Goal: Task Accomplishment & Management: Use online tool/utility

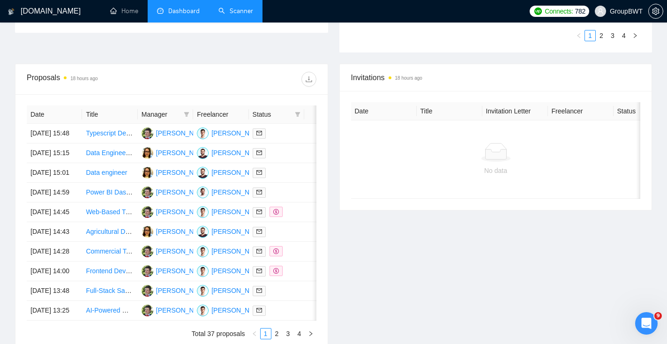
click at [248, 15] on link "Scanner" at bounding box center [235, 11] width 35 height 8
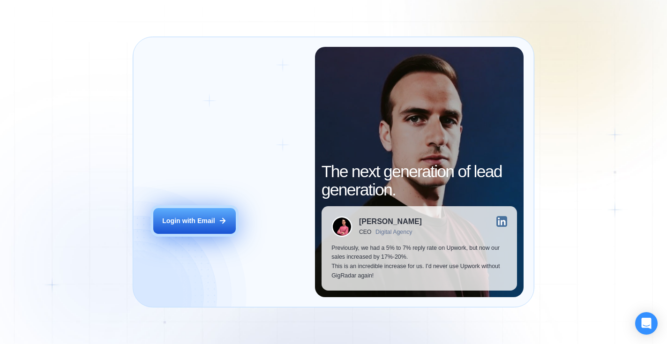
click at [190, 222] on div "Login with Email" at bounding box center [188, 221] width 53 height 9
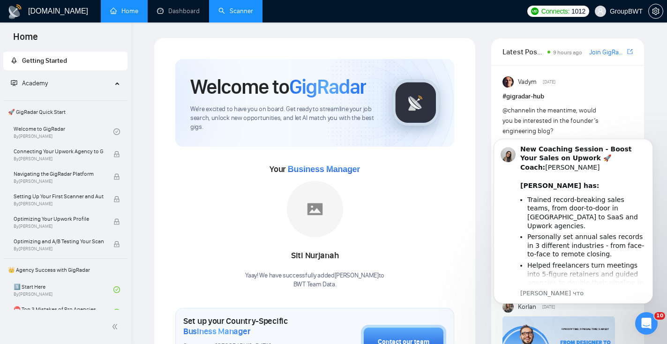
click at [237, 15] on link "Scanner" at bounding box center [235, 11] width 35 height 8
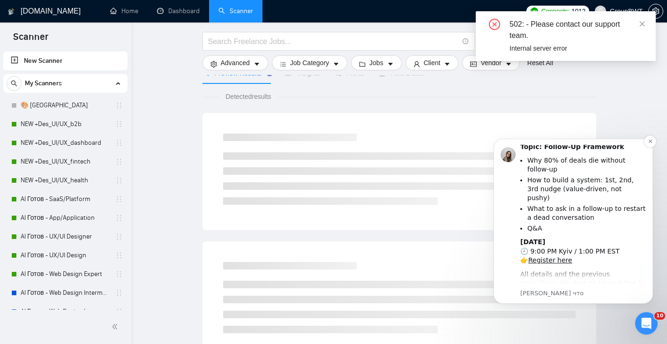
scroll to position [225, 0]
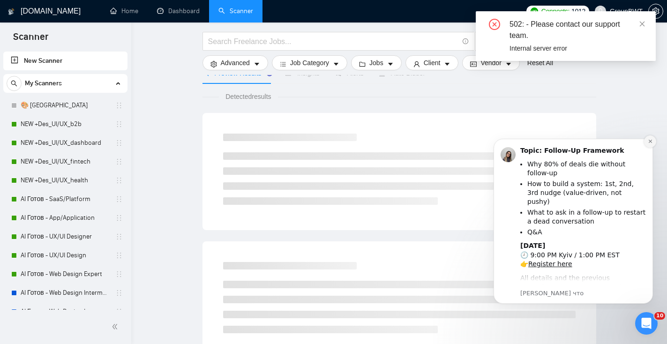
click at [649, 141] on icon "Dismiss notification" at bounding box center [650, 141] width 5 height 5
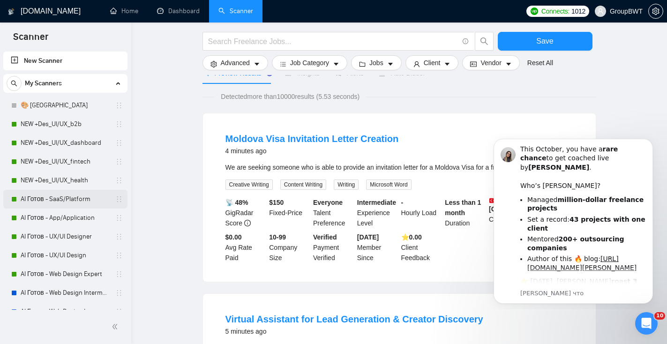
click at [76, 195] on link "AI Готов - SaaS/Platform" at bounding box center [65, 199] width 89 height 19
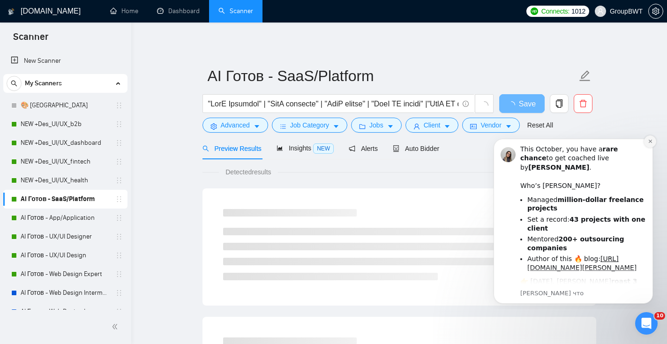
click at [651, 141] on icon "Dismiss notification" at bounding box center [649, 141] width 3 height 3
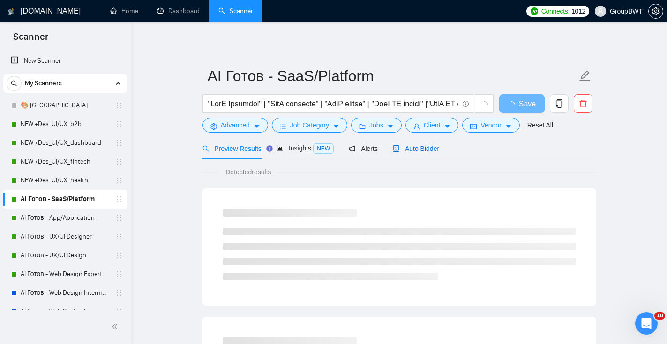
click at [419, 145] on span "Auto Bidder" at bounding box center [416, 149] width 46 height 8
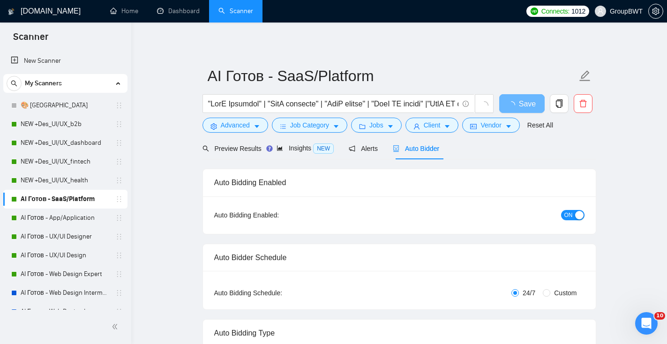
click at [572, 214] on span "ON" at bounding box center [569, 215] width 8 height 10
click at [535, 100] on button "Save" at bounding box center [521, 103] width 45 height 19
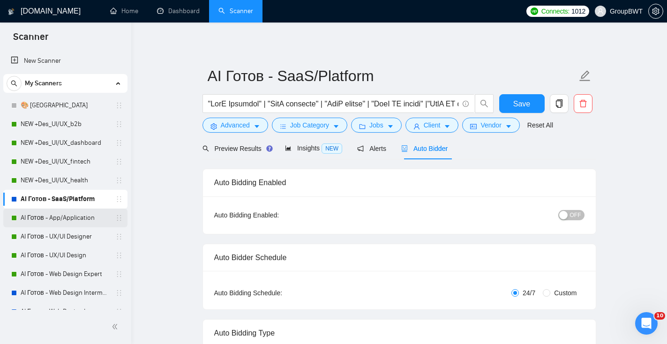
click at [32, 218] on link "AI Готов - App/Application" at bounding box center [65, 218] width 89 height 19
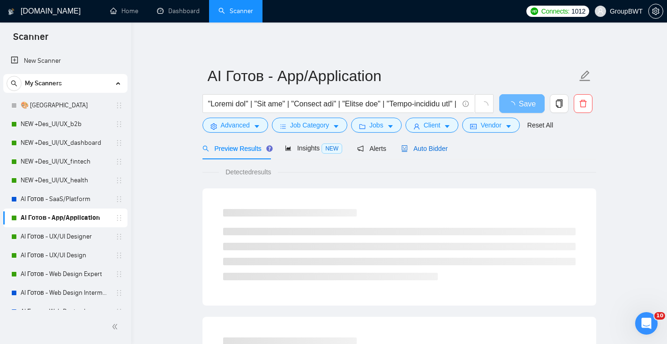
click at [439, 152] on span "Auto Bidder" at bounding box center [424, 149] width 46 height 8
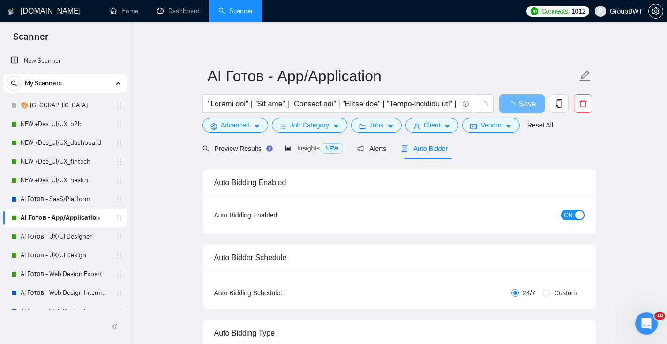
click at [569, 213] on span "ON" at bounding box center [569, 215] width 8 height 10
click at [534, 102] on button "Save" at bounding box center [521, 103] width 45 height 19
click at [44, 237] on link "AI Готов - UX/UI Designer" at bounding box center [65, 236] width 89 height 19
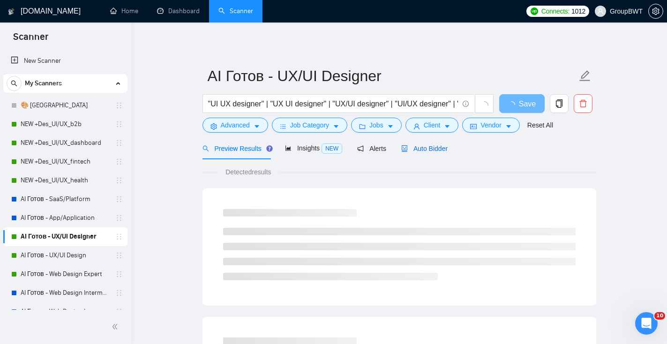
click at [444, 143] on div "Auto Bidder" at bounding box center [424, 148] width 46 height 10
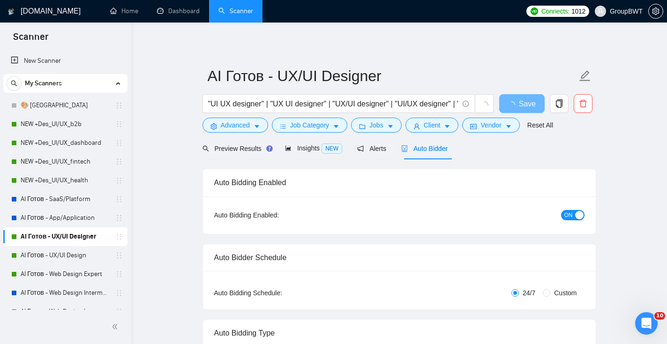
click at [577, 215] on div "button" at bounding box center [579, 215] width 8 height 8
click at [529, 103] on span "Save" at bounding box center [521, 104] width 17 height 12
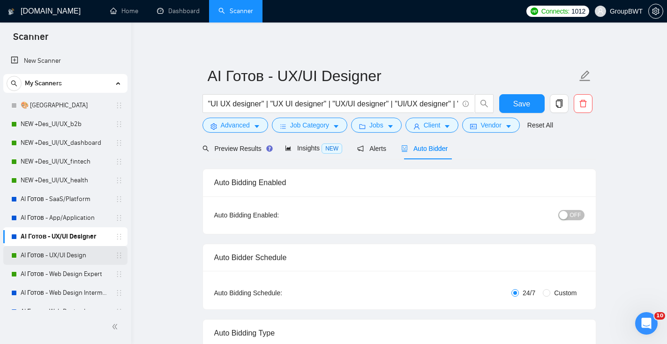
click at [74, 257] on link "AI Готов - UX/UI Design" at bounding box center [65, 255] width 89 height 19
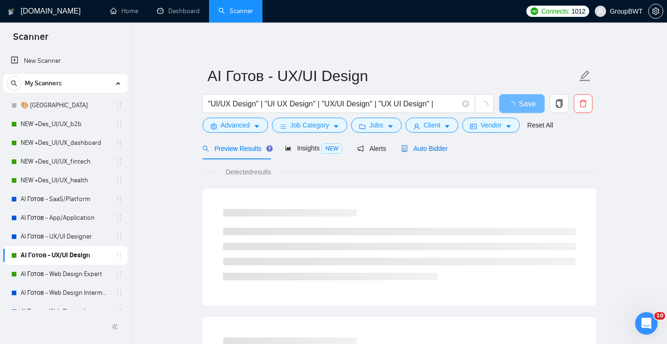
click at [444, 150] on span "Auto Bidder" at bounding box center [424, 149] width 46 height 8
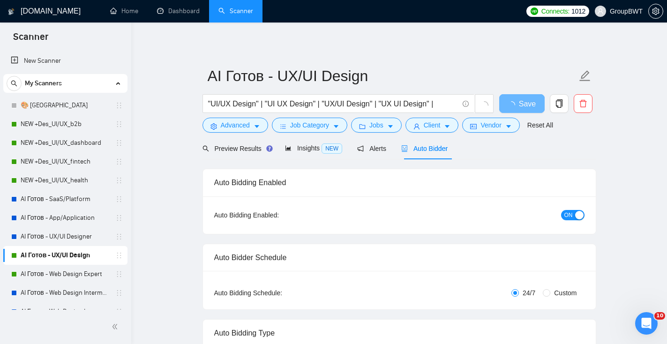
click at [579, 210] on button "ON" at bounding box center [572, 215] width 23 height 10
click at [517, 106] on span "Save" at bounding box center [521, 104] width 17 height 12
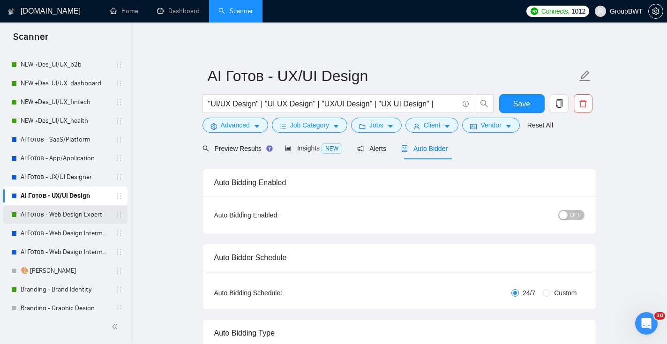
click at [86, 217] on link "AI Готов - Web Design Expert" at bounding box center [65, 214] width 89 height 19
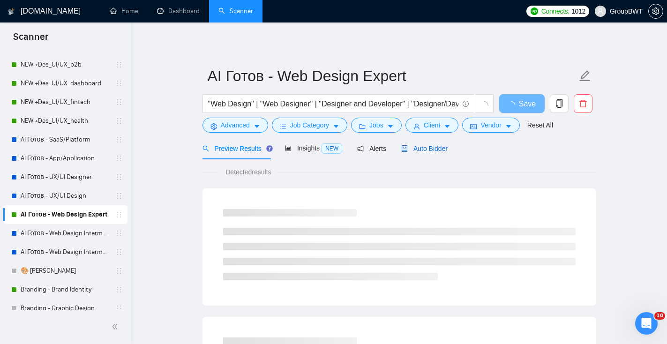
click at [439, 153] on div "Auto Bidder" at bounding box center [424, 148] width 46 height 10
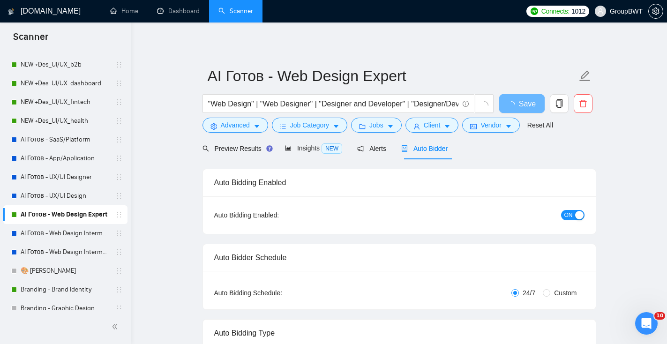
click at [576, 215] on div "button" at bounding box center [579, 215] width 8 height 8
click at [516, 104] on span "Save" at bounding box center [521, 104] width 17 height 12
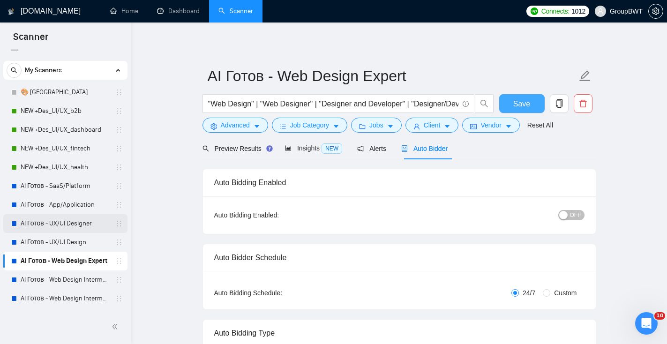
scroll to position [8, 0]
